Goal: Task Accomplishment & Management: Use online tool/utility

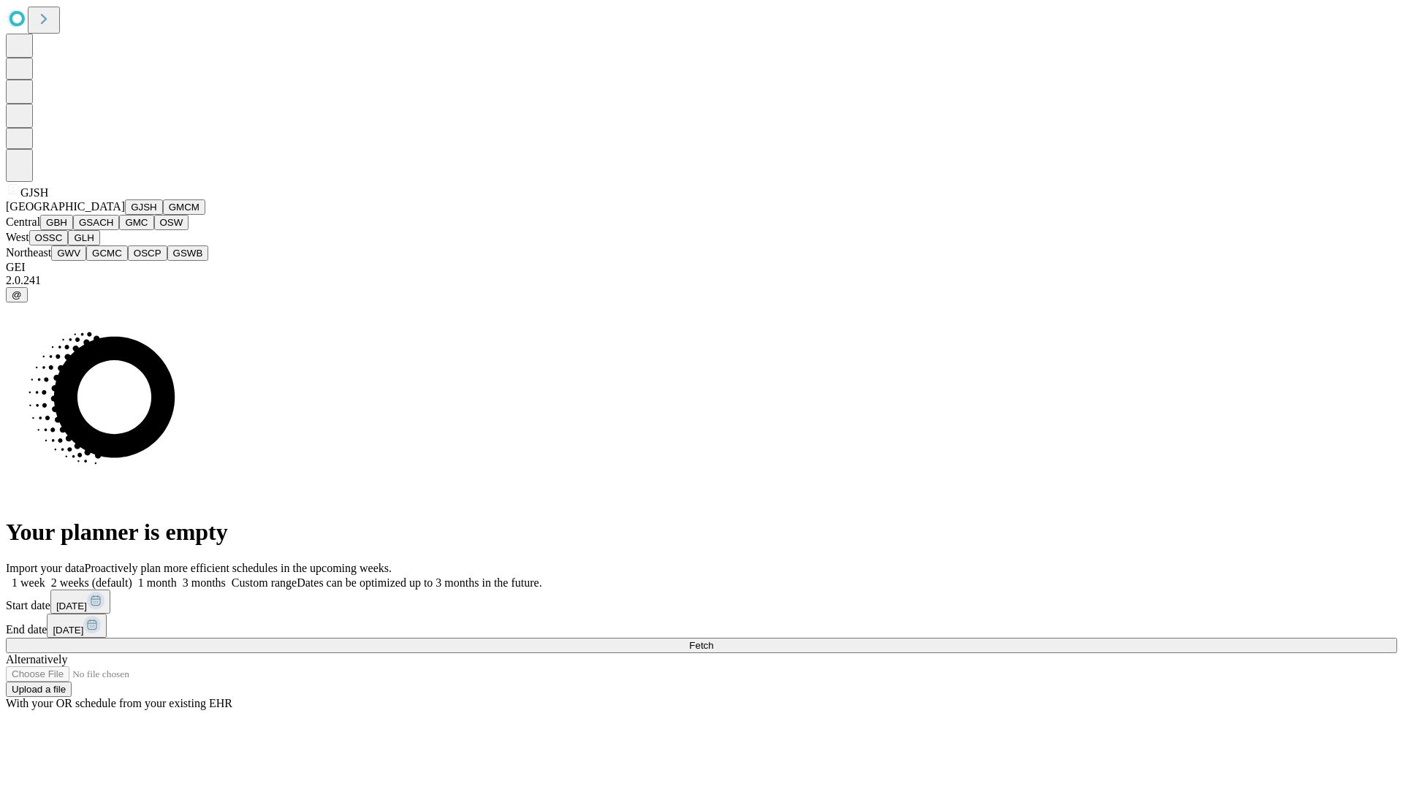
click at [125, 215] on button "GJSH" at bounding box center [144, 206] width 38 height 15
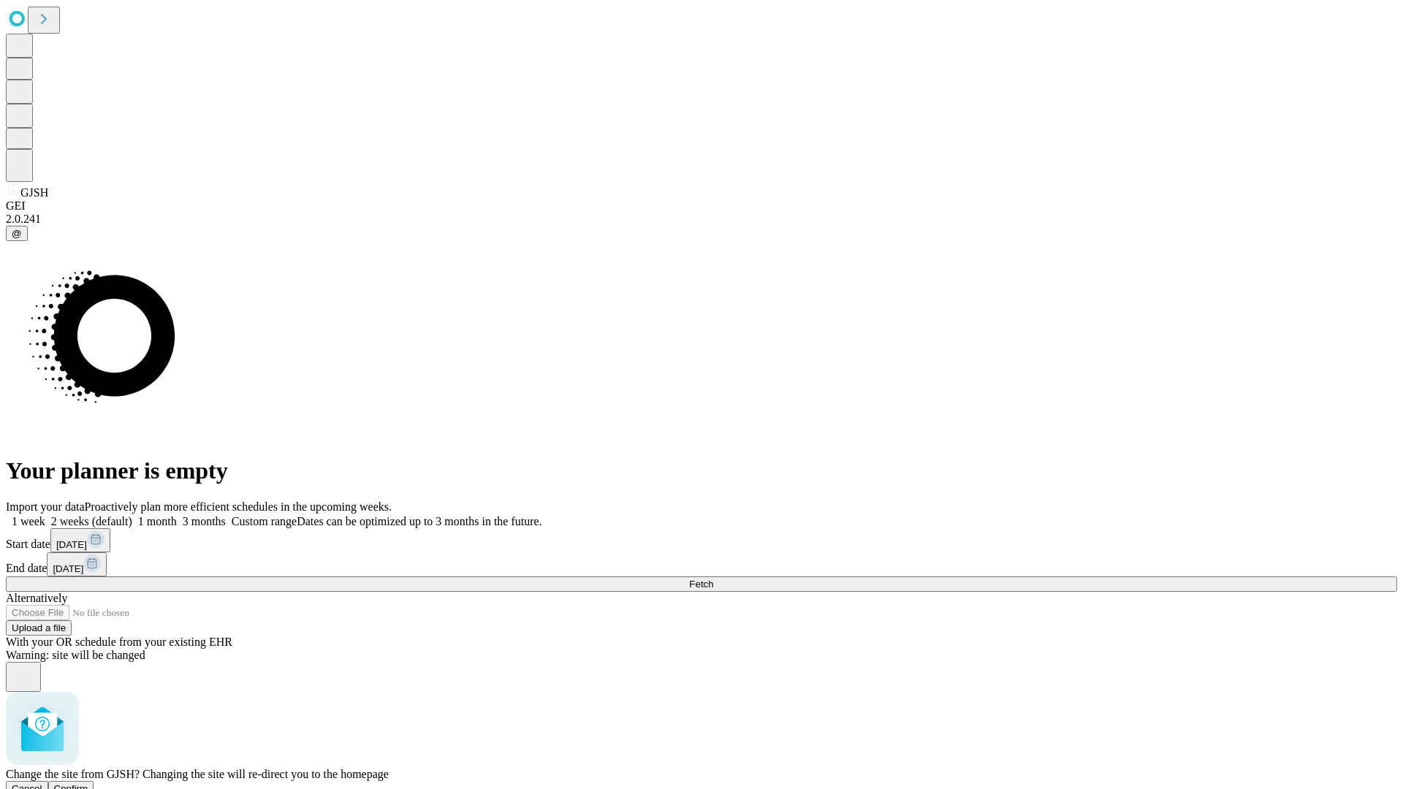
click at [88, 783] on span "Confirm" at bounding box center [71, 788] width 34 height 11
click at [45, 515] on label "1 week" at bounding box center [25, 521] width 39 height 12
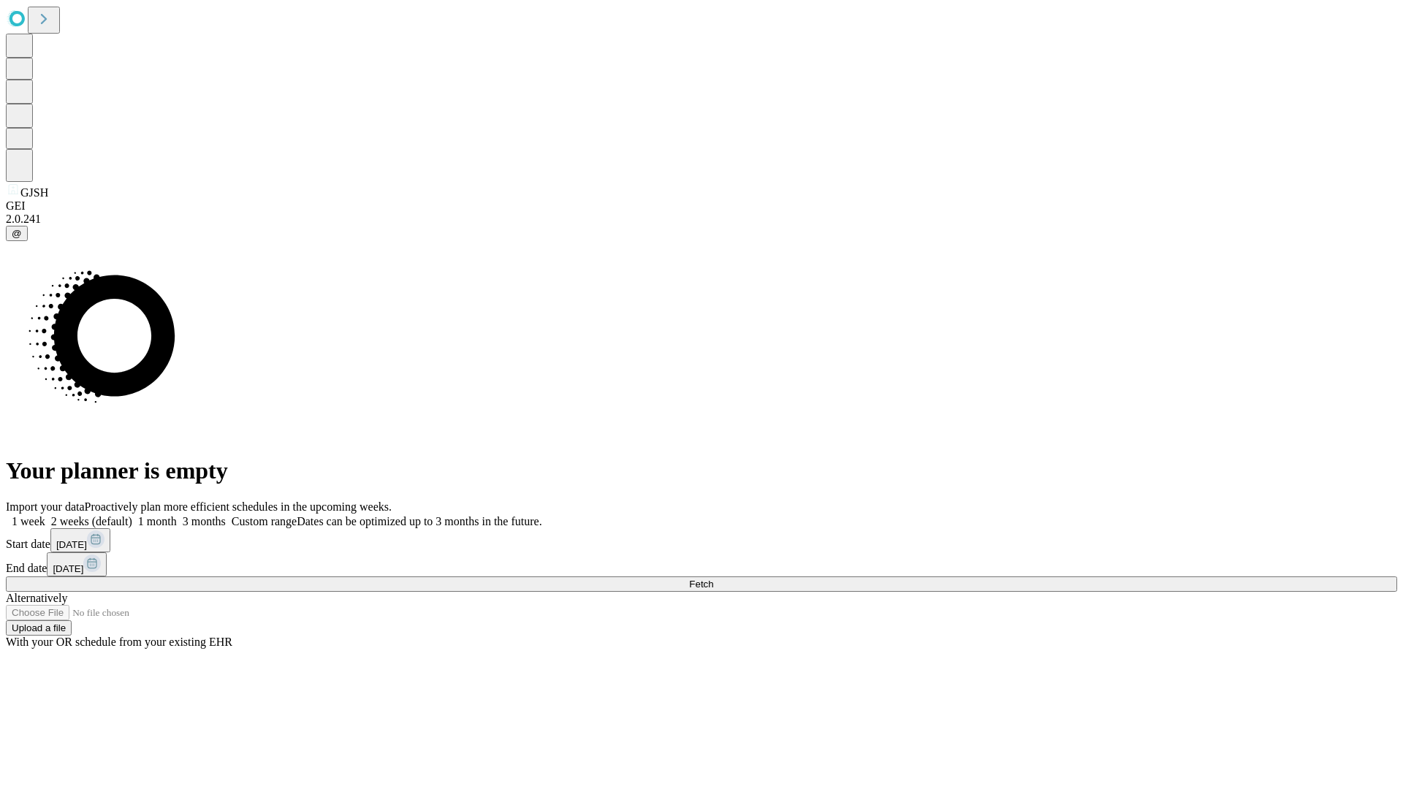
click at [713, 579] on span "Fetch" at bounding box center [701, 584] width 24 height 11
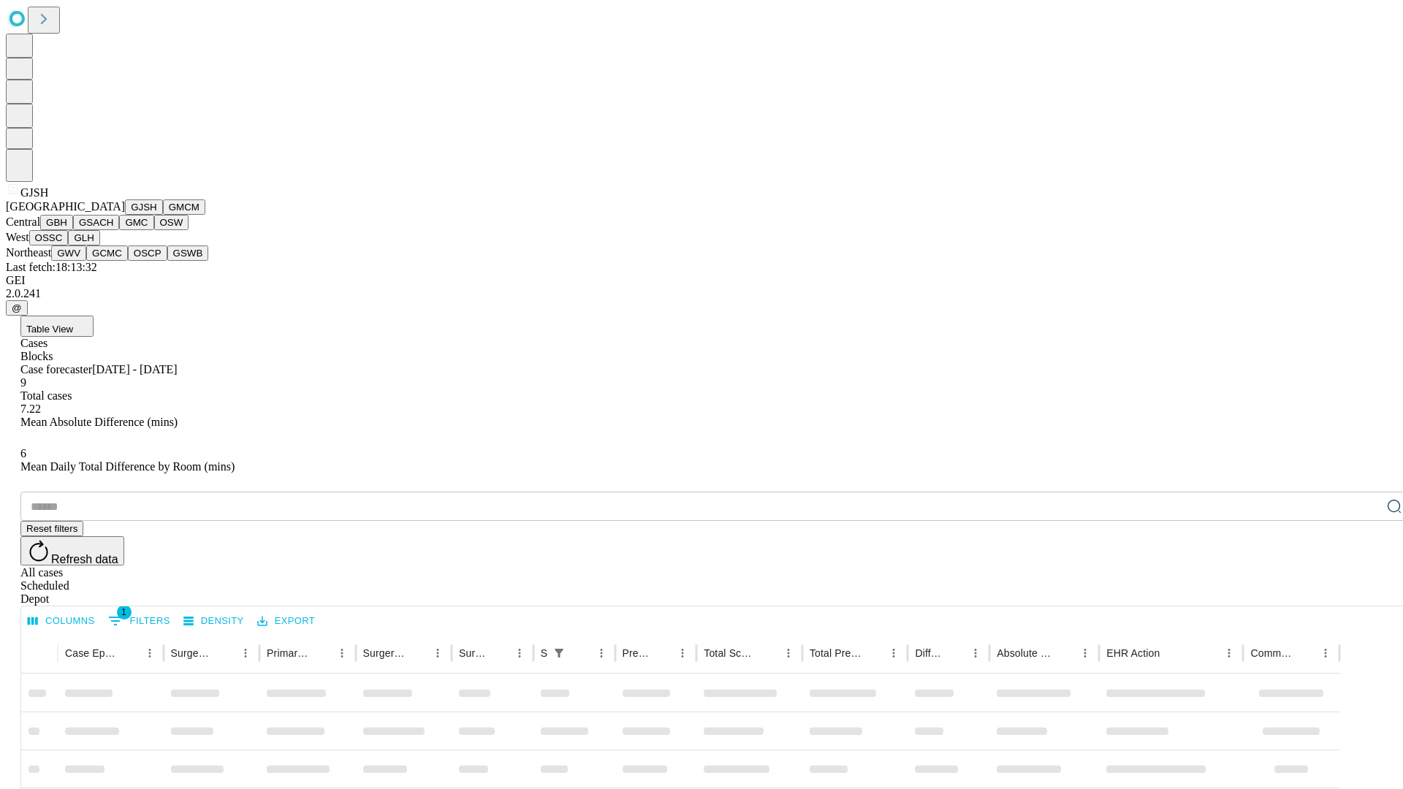
click at [163, 215] on button "GMCM" at bounding box center [184, 206] width 42 height 15
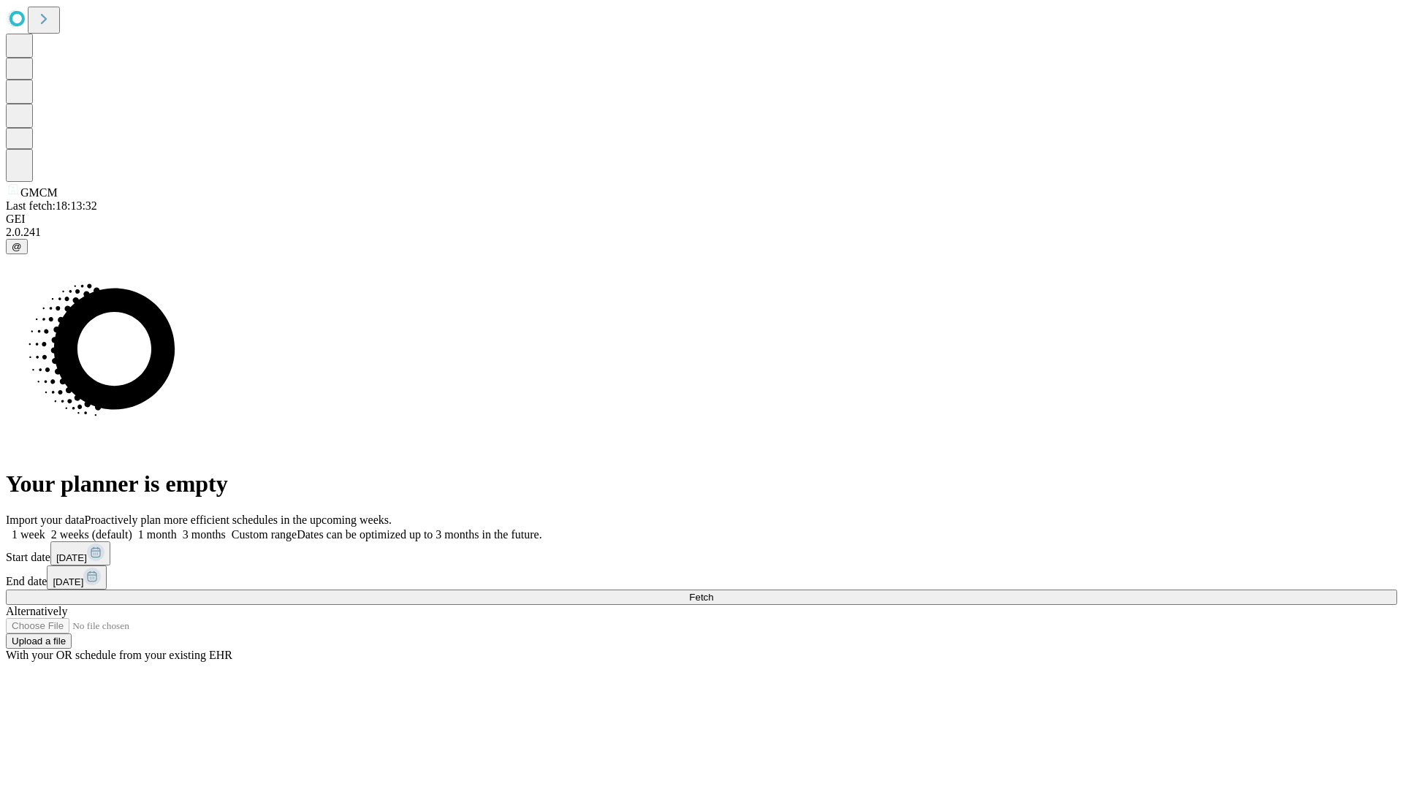
click at [45, 528] on label "1 week" at bounding box center [25, 534] width 39 height 12
click at [713, 592] on span "Fetch" at bounding box center [701, 597] width 24 height 11
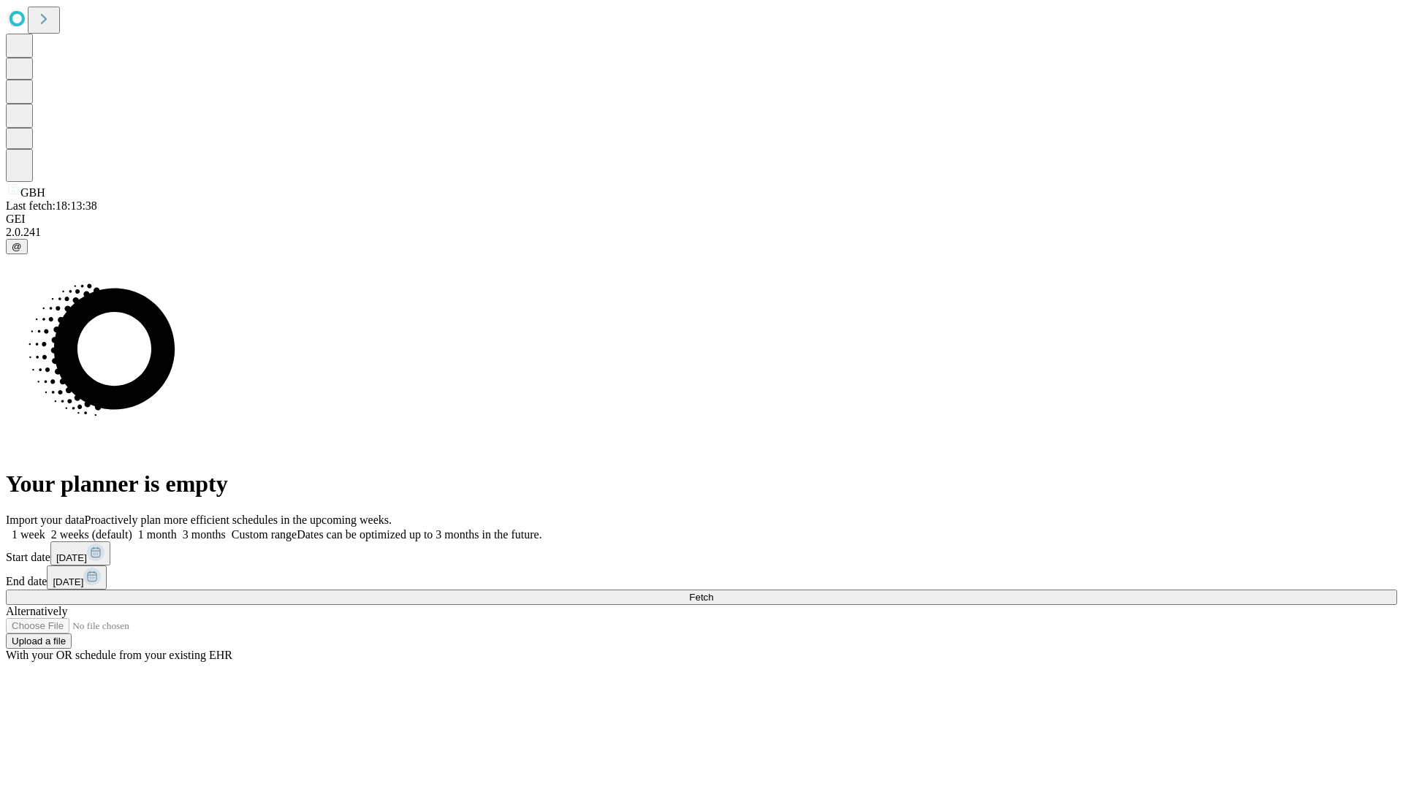
click at [45, 528] on label "1 week" at bounding box center [25, 534] width 39 height 12
click at [713, 592] on span "Fetch" at bounding box center [701, 597] width 24 height 11
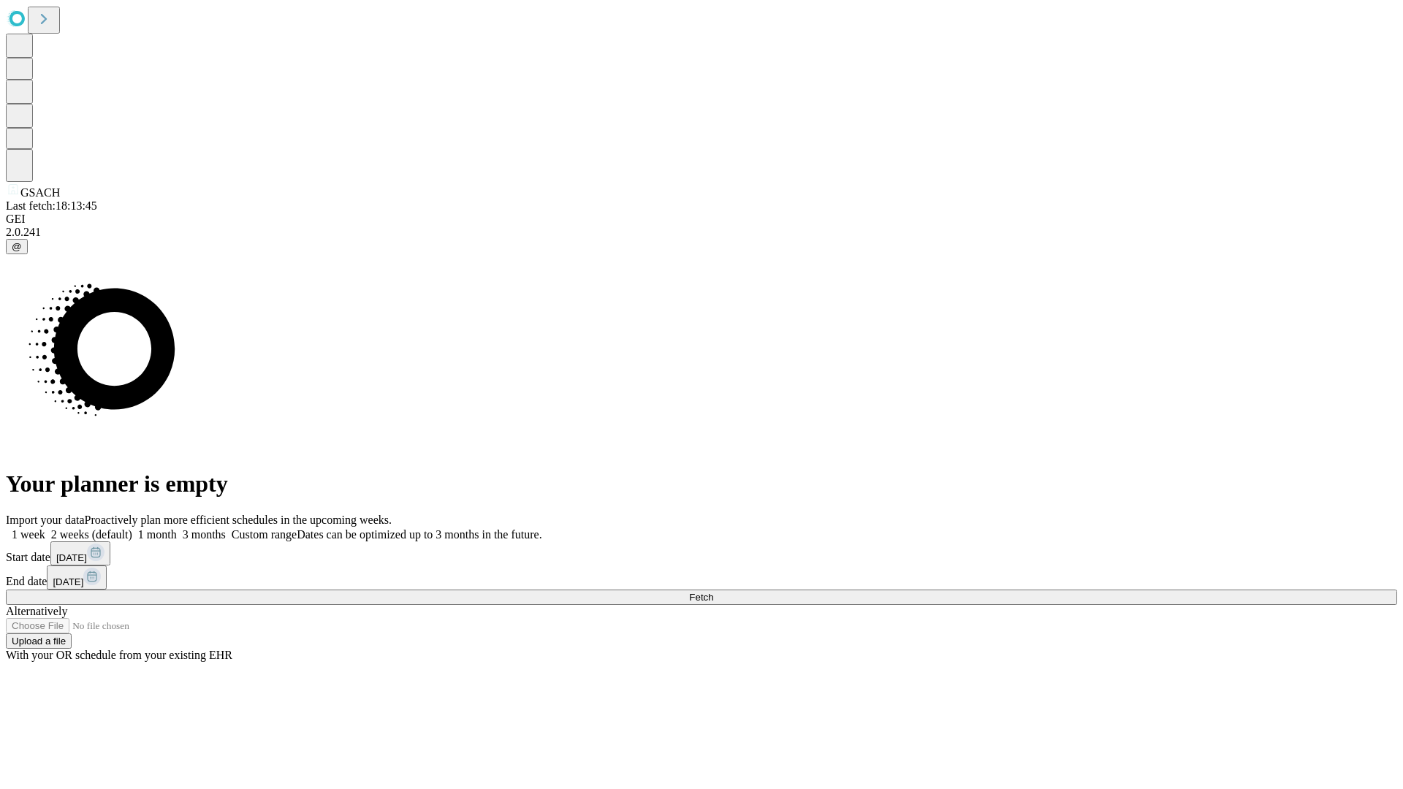
click at [713, 592] on span "Fetch" at bounding box center [701, 597] width 24 height 11
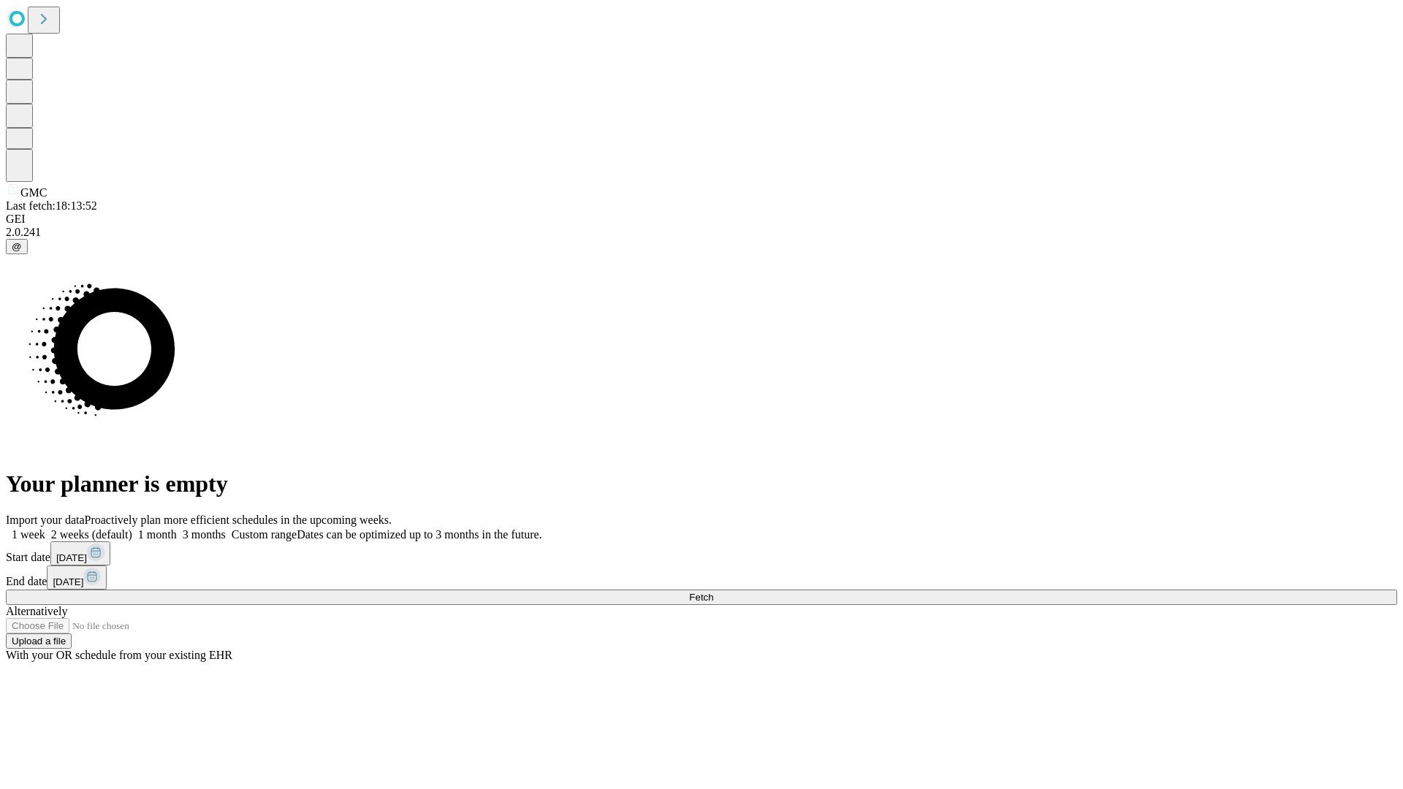
click at [713, 592] on span "Fetch" at bounding box center [701, 597] width 24 height 11
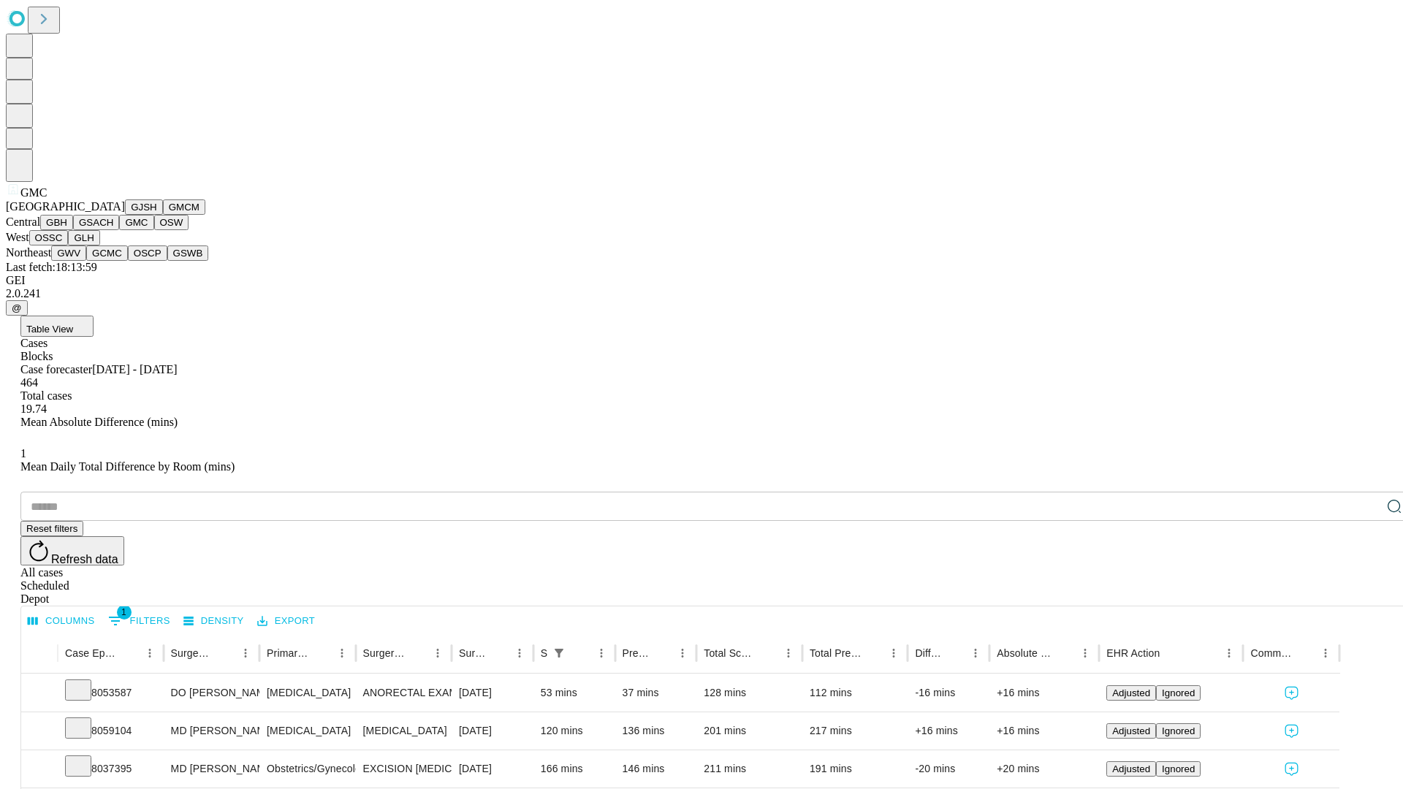
click at [154, 230] on button "OSW" at bounding box center [171, 222] width 35 height 15
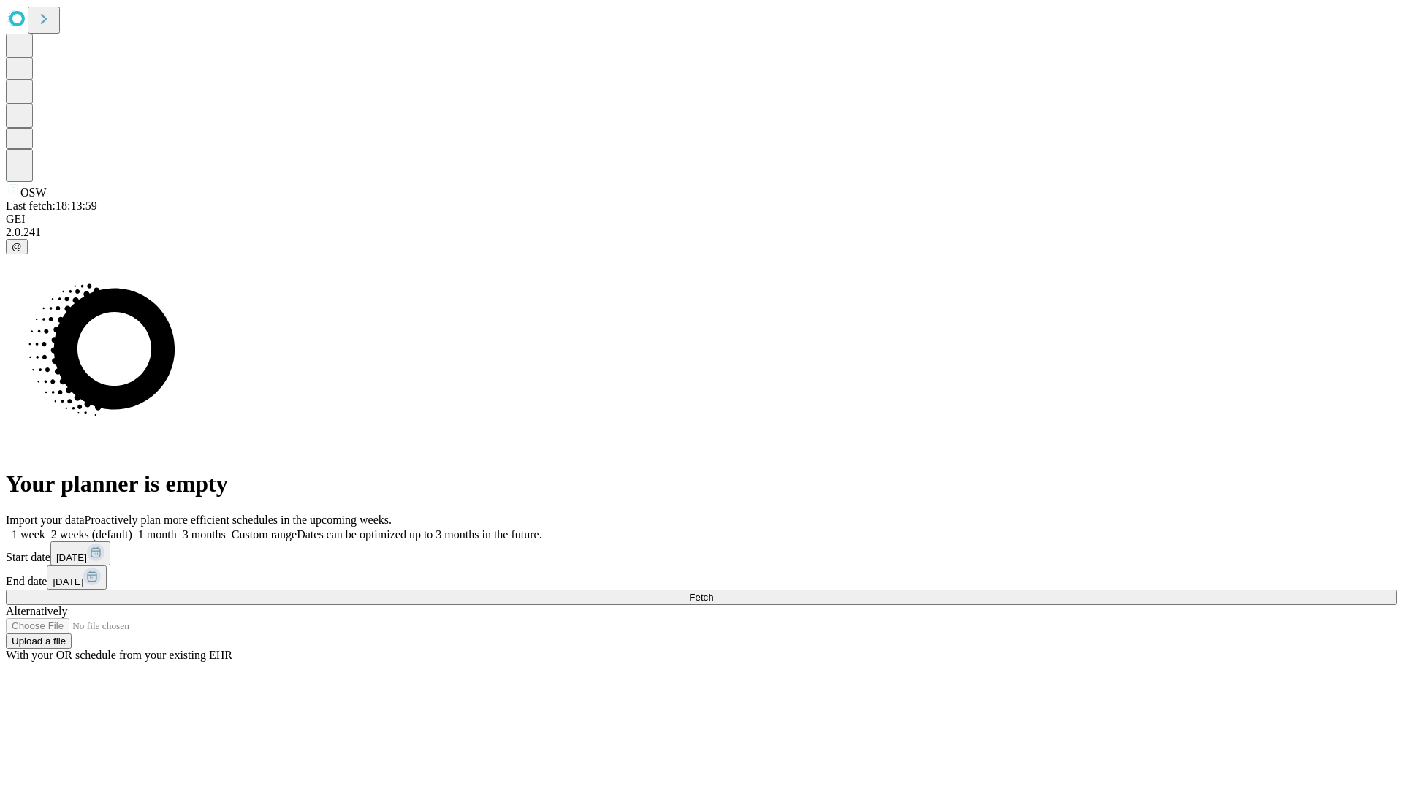
click at [45, 528] on label "1 week" at bounding box center [25, 534] width 39 height 12
click at [713, 592] on span "Fetch" at bounding box center [701, 597] width 24 height 11
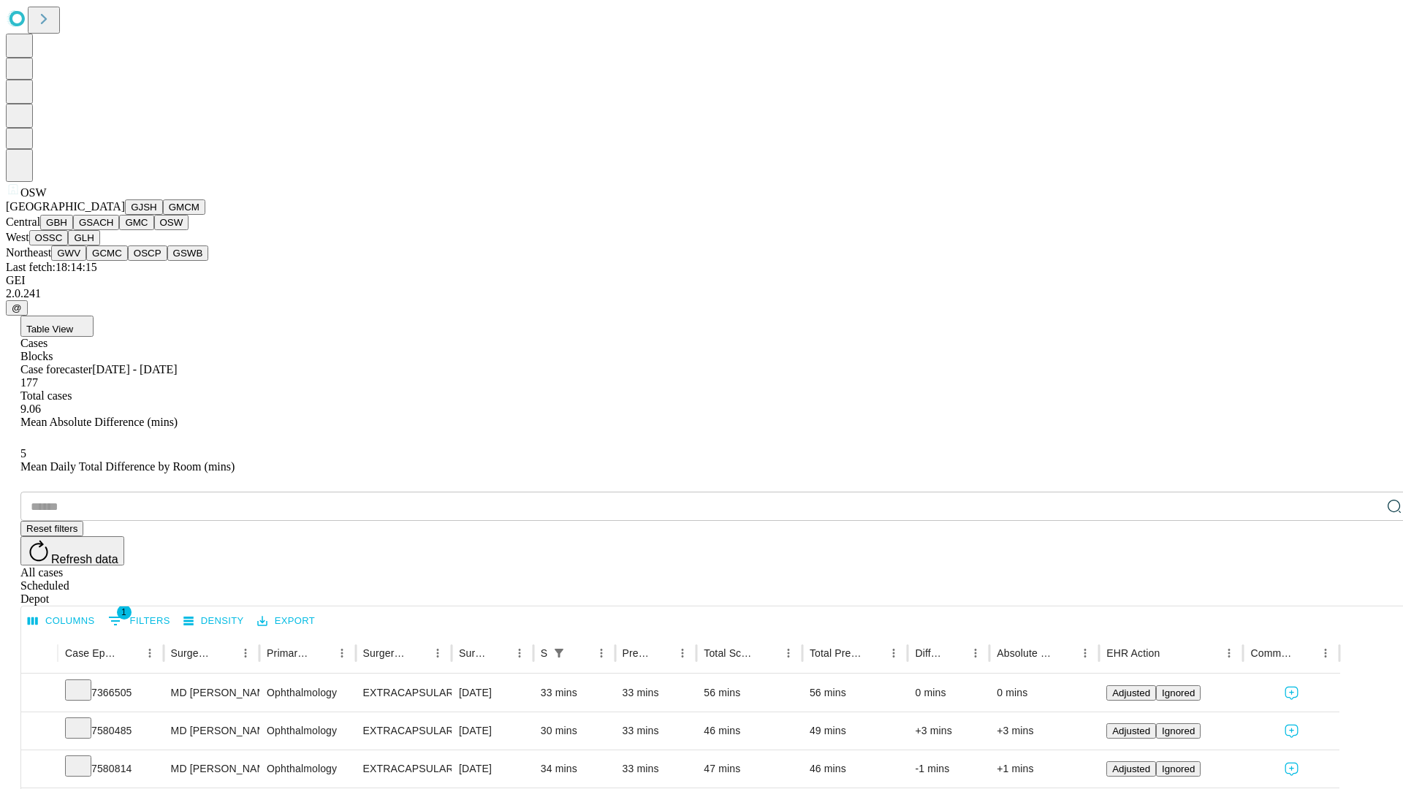
click at [69, 245] on button "OSSC" at bounding box center [48, 237] width 39 height 15
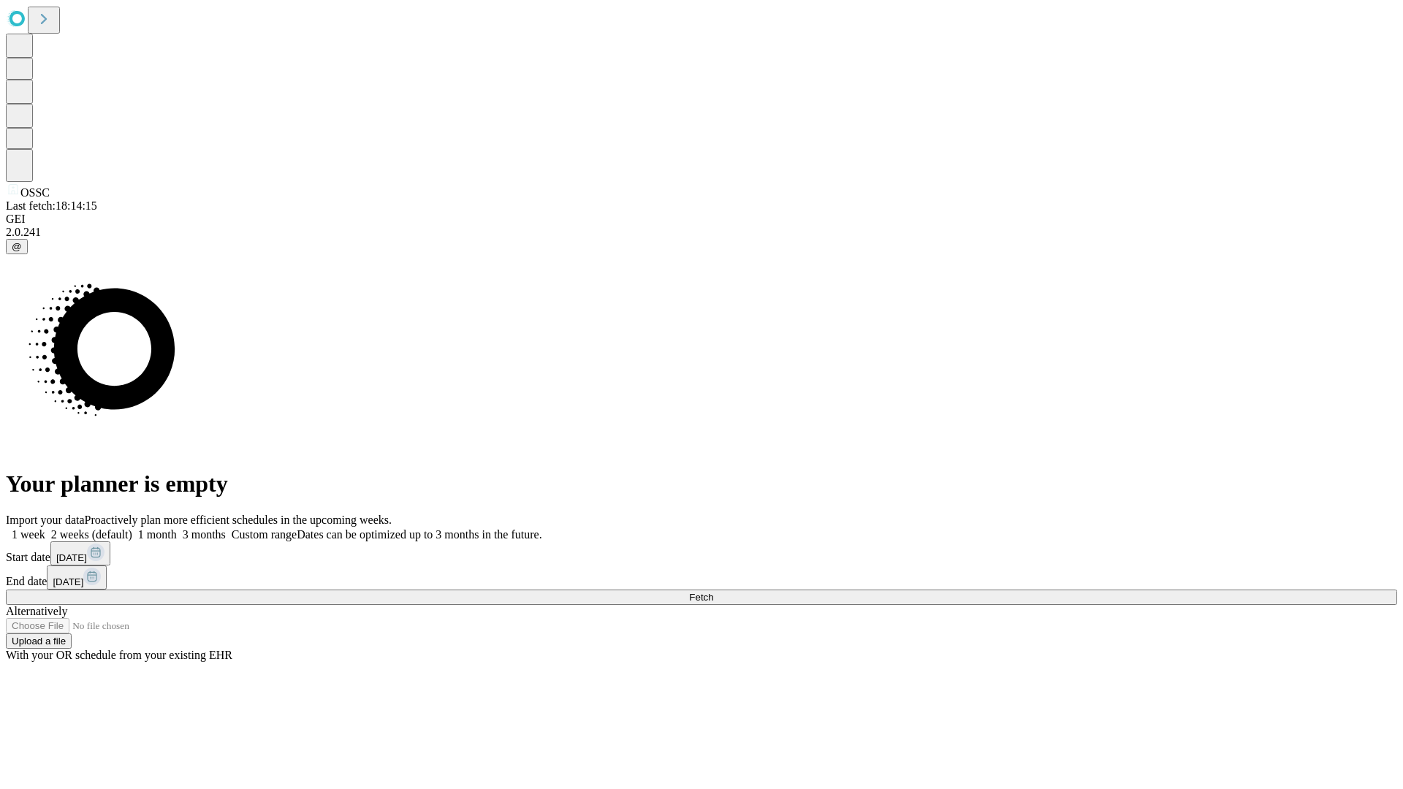
click at [713, 592] on span "Fetch" at bounding box center [701, 597] width 24 height 11
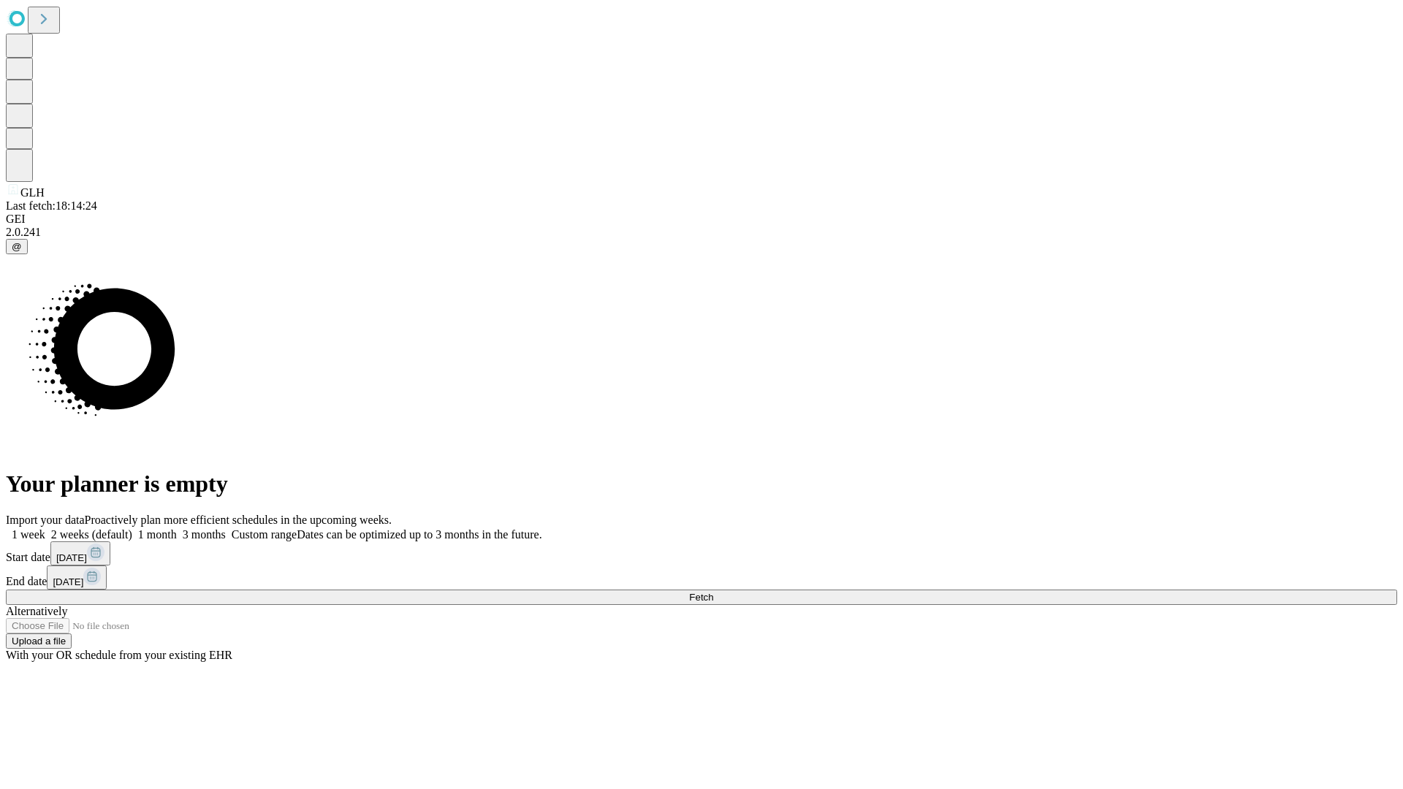
click at [713, 592] on span "Fetch" at bounding box center [701, 597] width 24 height 11
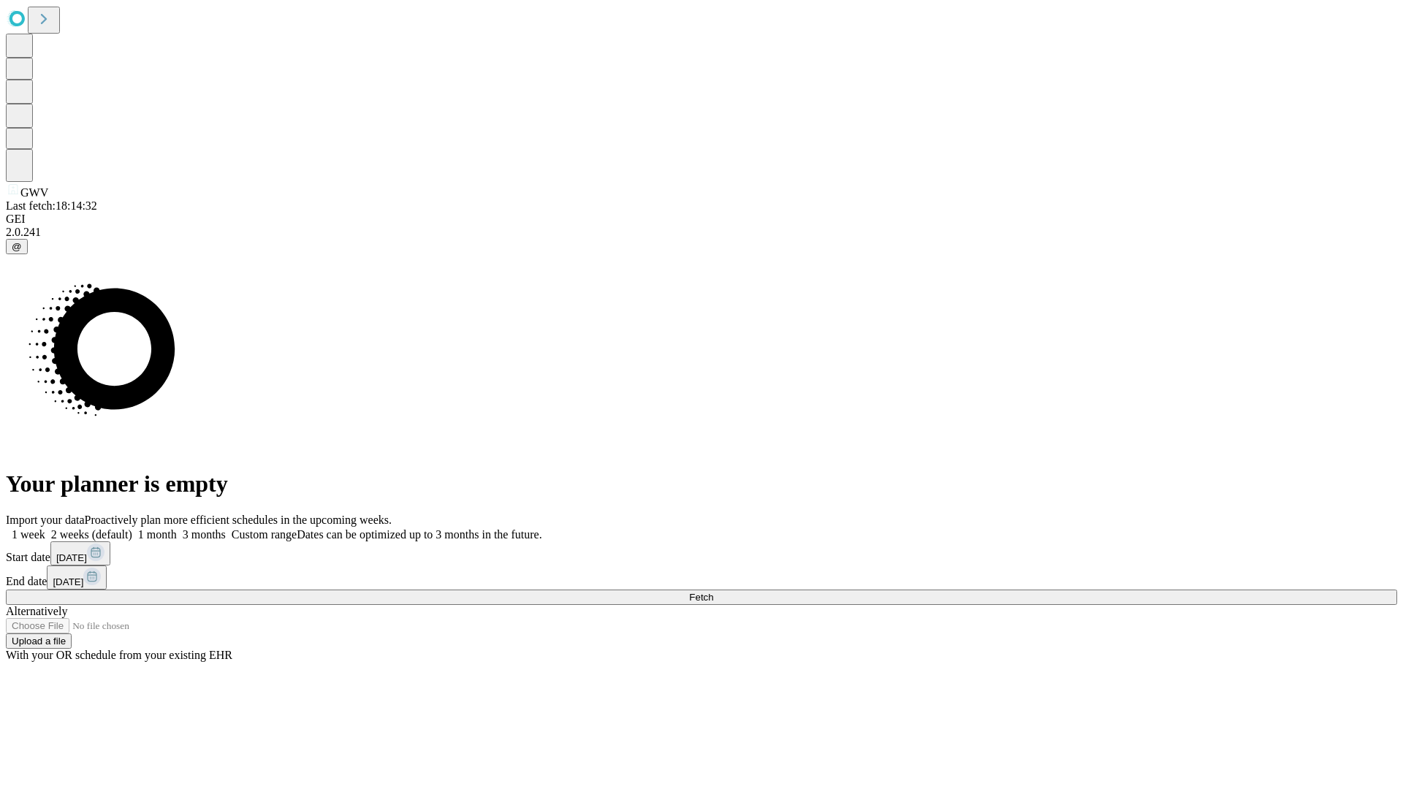
click at [45, 528] on label "1 week" at bounding box center [25, 534] width 39 height 12
click at [713, 592] on span "Fetch" at bounding box center [701, 597] width 24 height 11
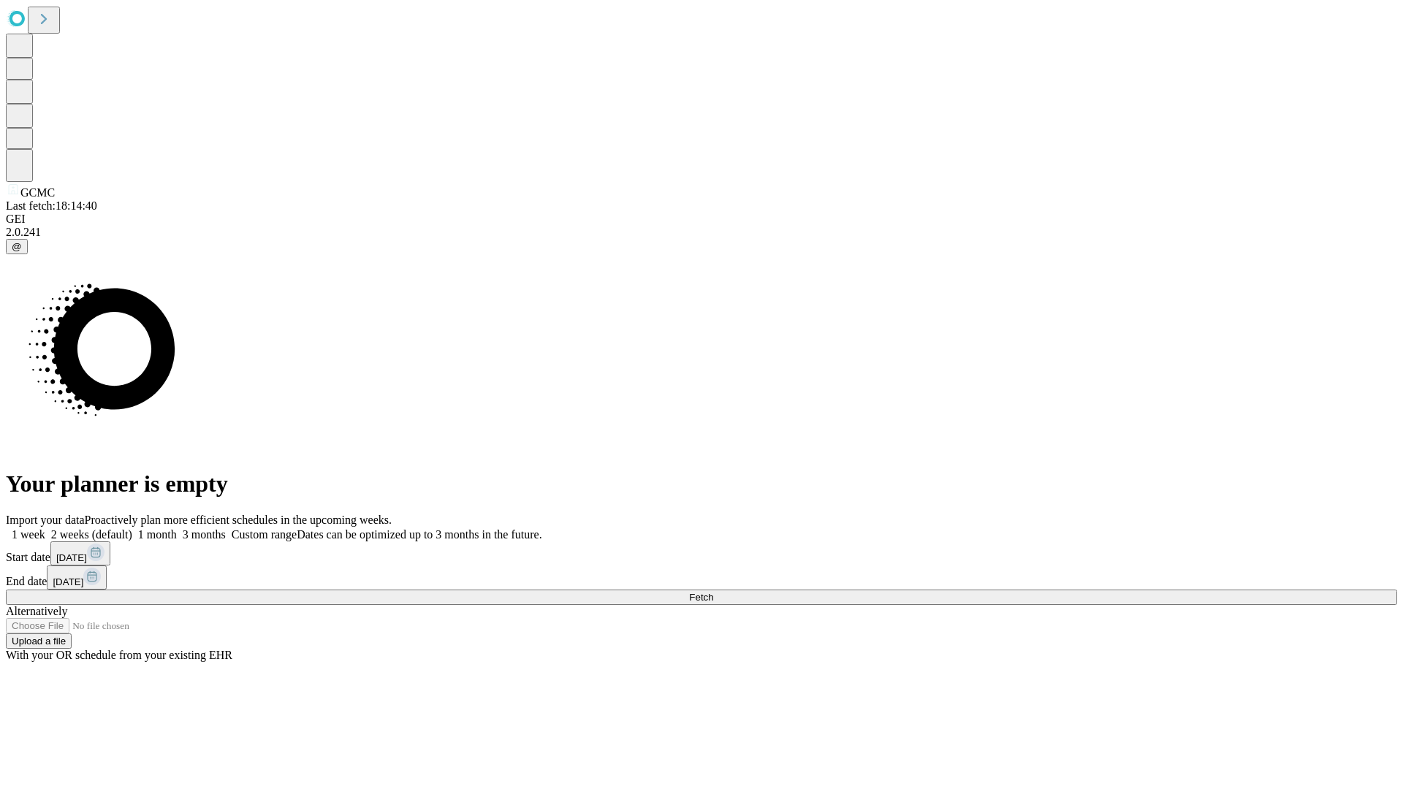
click at [45, 528] on label "1 week" at bounding box center [25, 534] width 39 height 12
click at [713, 592] on span "Fetch" at bounding box center [701, 597] width 24 height 11
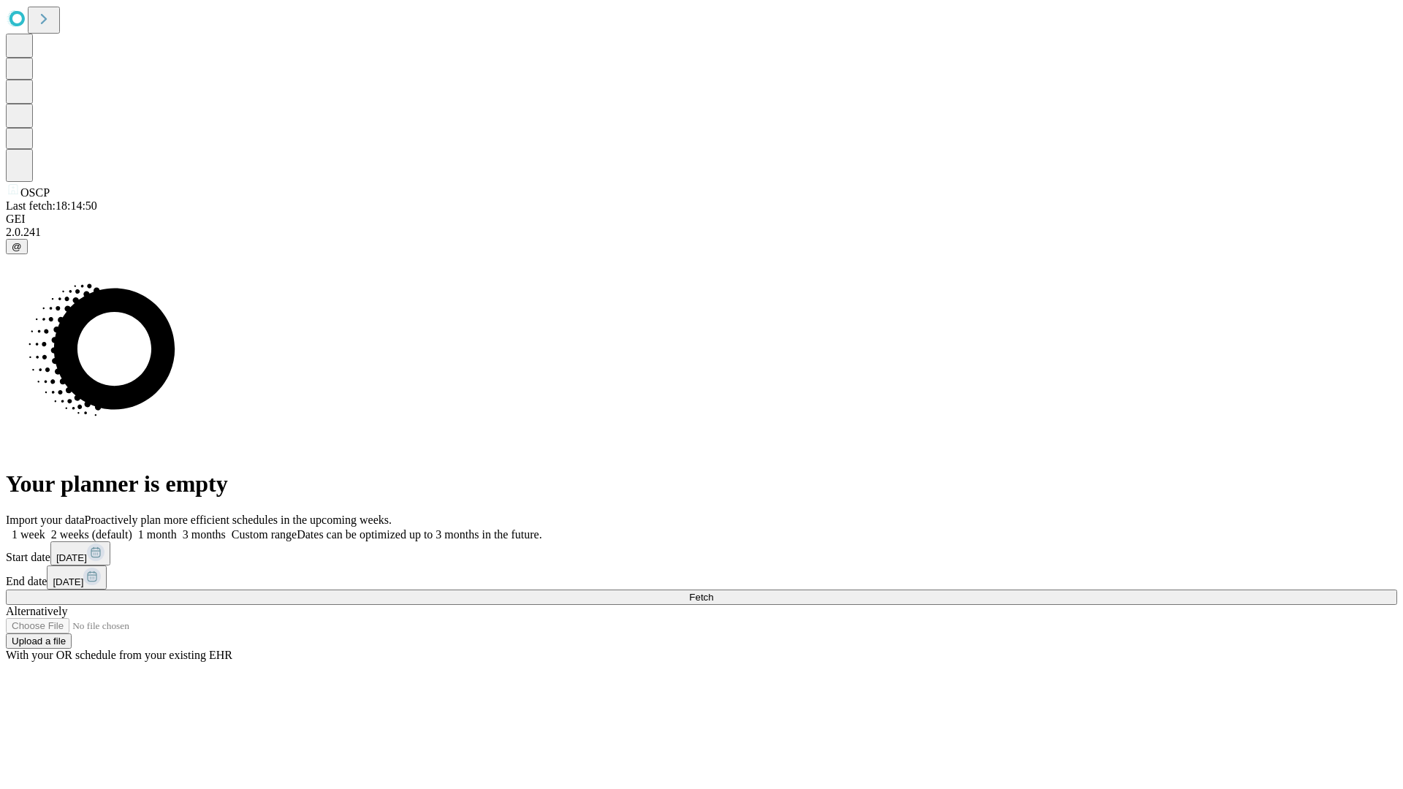
click at [45, 528] on label "1 week" at bounding box center [25, 534] width 39 height 12
click at [713, 592] on span "Fetch" at bounding box center [701, 597] width 24 height 11
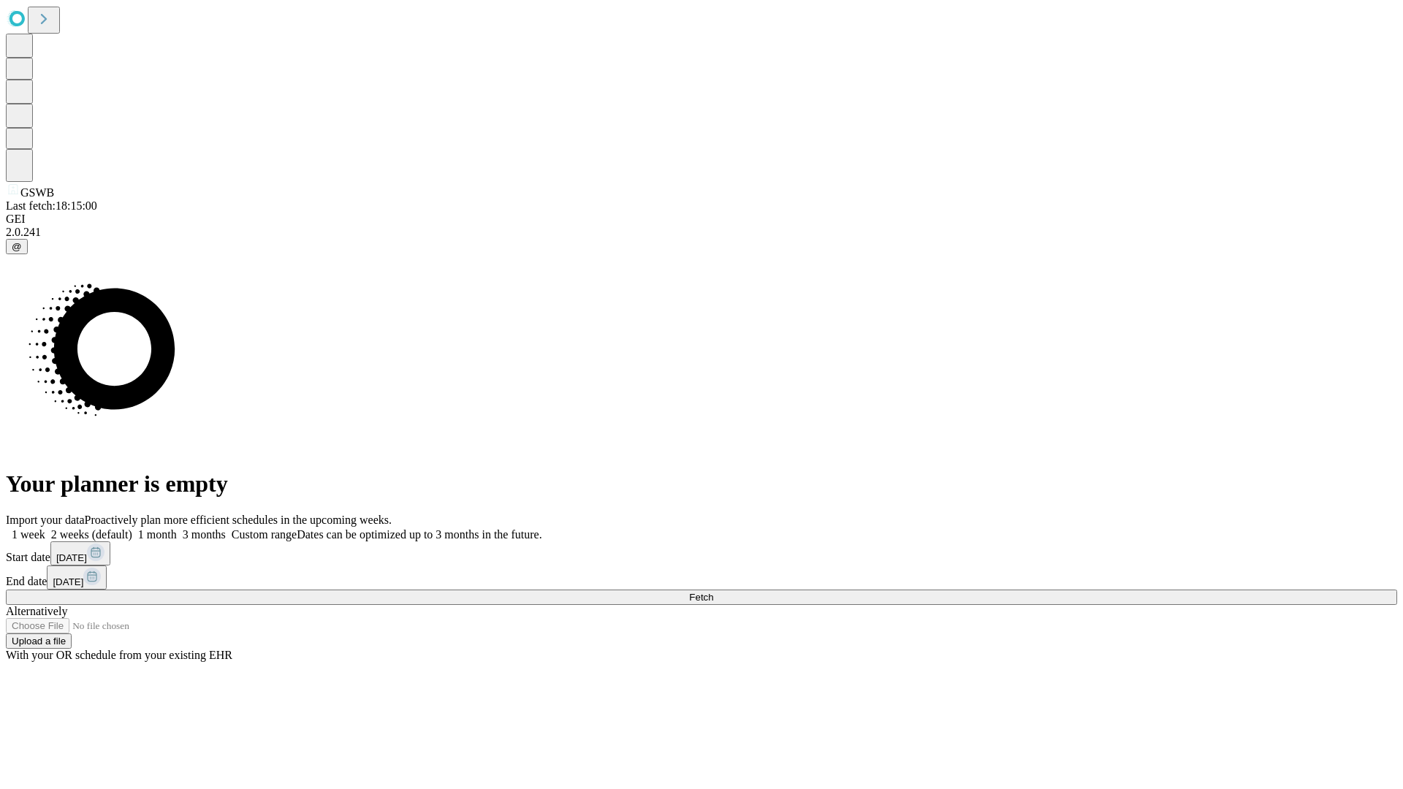
click at [45, 528] on label "1 week" at bounding box center [25, 534] width 39 height 12
click at [713, 592] on span "Fetch" at bounding box center [701, 597] width 24 height 11
